Goal: Task Accomplishment & Management: Manage account settings

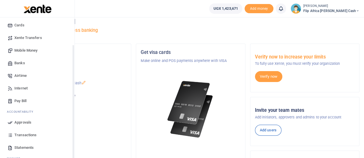
scroll to position [38, 0]
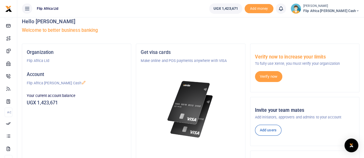
click at [301, 11] on img at bounding box center [295, 8] width 10 height 10
click at [333, 22] on link "My profile" at bounding box center [318, 21] width 45 height 8
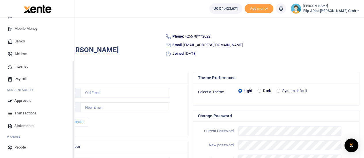
scroll to position [10, 0]
click at [16, 149] on span "People" at bounding box center [19, 148] width 11 height 6
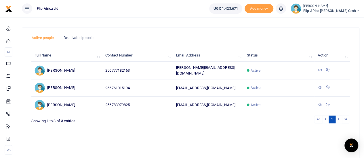
scroll to position [28, 0]
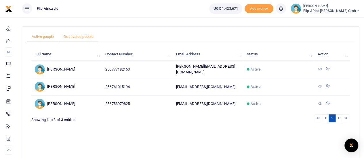
click at [80, 35] on link "Deativated people" at bounding box center [79, 36] width 40 height 11
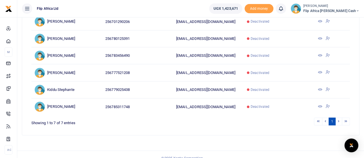
scroll to position [0, 0]
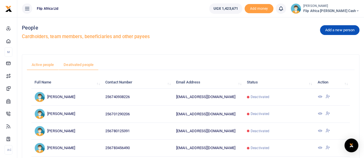
click at [38, 65] on link "Active people" at bounding box center [43, 65] width 32 height 11
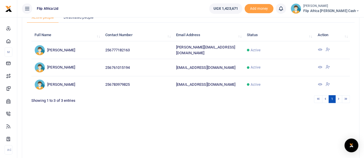
scroll to position [47, 0]
click at [326, 66] on icon at bounding box center [327, 67] width 5 height 5
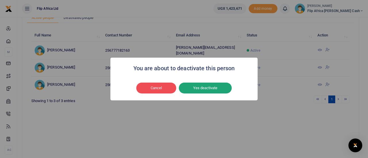
click at [214, 89] on button "Yes deactivate" at bounding box center [205, 88] width 53 height 11
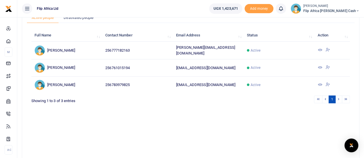
click at [331, 11] on span "Flip Africa [PERSON_NAME] Cash" at bounding box center [331, 10] width 56 height 5
click at [320, 65] on icon at bounding box center [319, 67] width 5 height 5
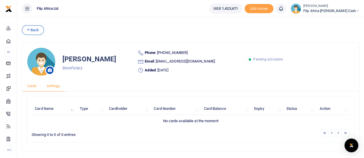
click at [51, 86] on link "Settings" at bounding box center [54, 86] width 24 height 11
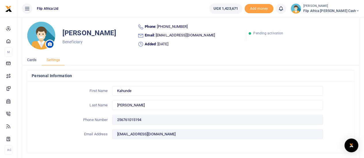
scroll to position [26, 0]
click at [126, 104] on input "Gervin" at bounding box center [217, 105] width 210 height 10
click at [133, 103] on input "Gervin" at bounding box center [217, 105] width 210 height 10
click at [31, 60] on link "Cards" at bounding box center [32, 59] width 20 height 11
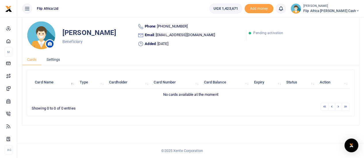
scroll to position [19, 0]
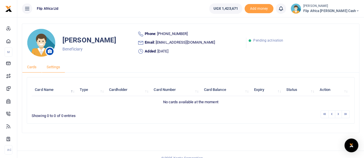
click at [53, 69] on link "Settings" at bounding box center [54, 67] width 24 height 11
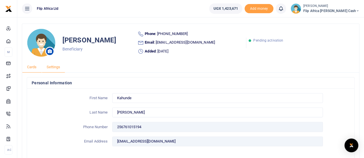
click at [32, 68] on link "Cards" at bounding box center [32, 67] width 20 height 11
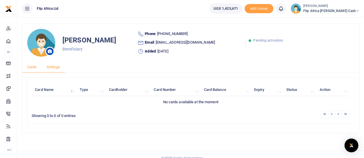
click at [54, 67] on link "Settings" at bounding box center [54, 67] width 24 height 11
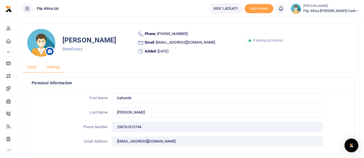
click at [28, 64] on link "Cards" at bounding box center [32, 67] width 20 height 11
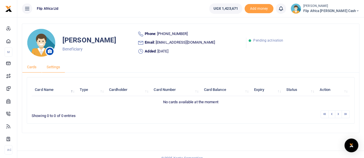
click at [56, 67] on link "Settings" at bounding box center [54, 67] width 24 height 11
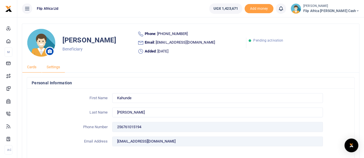
click at [31, 68] on link "Cards" at bounding box center [32, 67] width 20 height 11
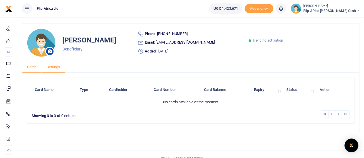
click at [58, 67] on link "Settings" at bounding box center [54, 67] width 24 height 11
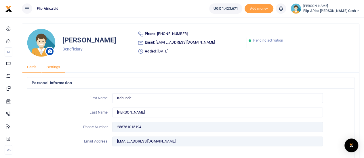
click at [30, 67] on link "Cards" at bounding box center [32, 67] width 20 height 11
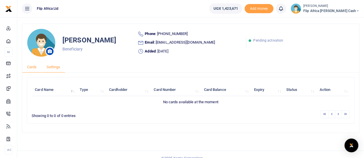
click at [51, 67] on link "Settings" at bounding box center [54, 67] width 24 height 11
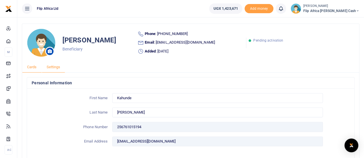
click at [34, 68] on link "Cards" at bounding box center [32, 67] width 20 height 11
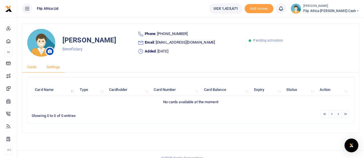
click at [53, 68] on link "Settings" at bounding box center [54, 67] width 24 height 11
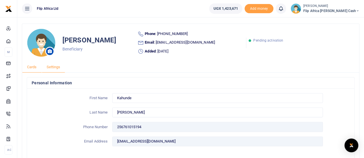
click at [32, 68] on link "Cards" at bounding box center [32, 67] width 20 height 11
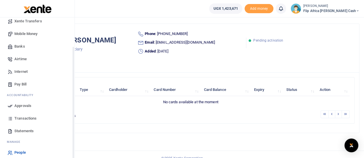
scroll to position [59, 0]
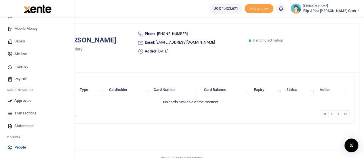
click at [22, 115] on span "Transactions" at bounding box center [25, 114] width 22 height 6
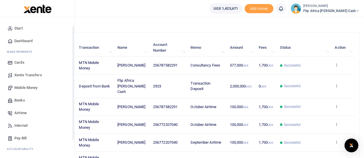
scroll to position [59, 0]
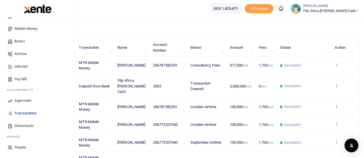
click at [22, 127] on span "Statements" at bounding box center [23, 126] width 19 height 6
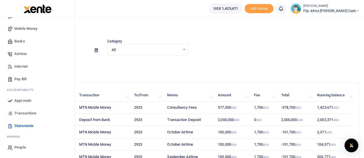
scroll to position [15, 0]
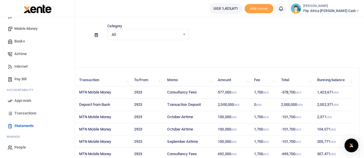
click at [21, 147] on span "People" at bounding box center [19, 148] width 11 height 6
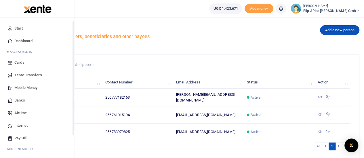
scroll to position [59, 0]
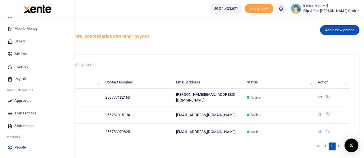
click at [17, 148] on span "People" at bounding box center [19, 148] width 11 height 6
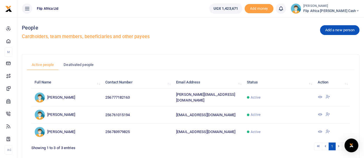
scroll to position [22, 0]
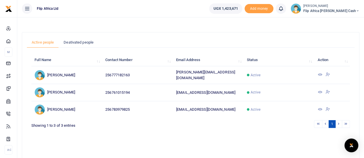
click at [328, 73] on icon at bounding box center [327, 74] width 5 height 5
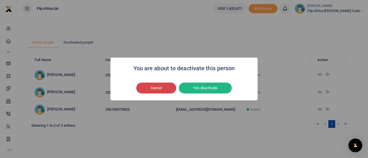
click at [155, 87] on button "Cancel" at bounding box center [156, 88] width 40 height 11
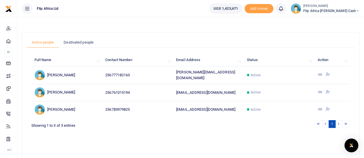
click at [329, 107] on icon at bounding box center [327, 109] width 5 height 5
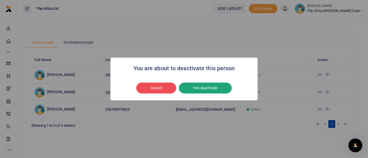
click at [195, 85] on button "Yes deactivate" at bounding box center [205, 88] width 53 height 11
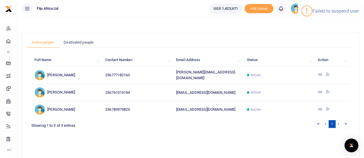
click at [328, 91] on icon at bounding box center [327, 91] width 5 height 5
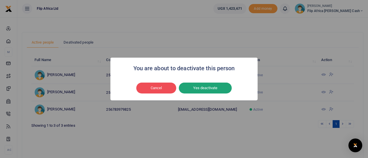
click at [210, 87] on button "Yes deactivate" at bounding box center [205, 88] width 53 height 11
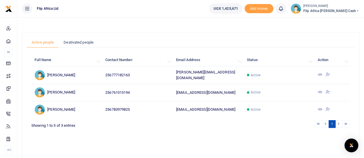
click at [26, 9] on icon at bounding box center [27, 8] width 6 height 6
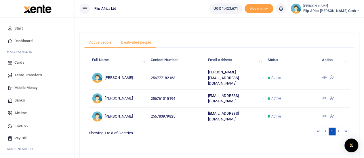
click at [136, 41] on link "Deativated people" at bounding box center [136, 42] width 40 height 11
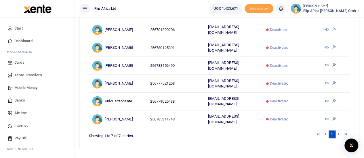
scroll to position [0, 0]
